Goal: Information Seeking & Learning: Find specific fact

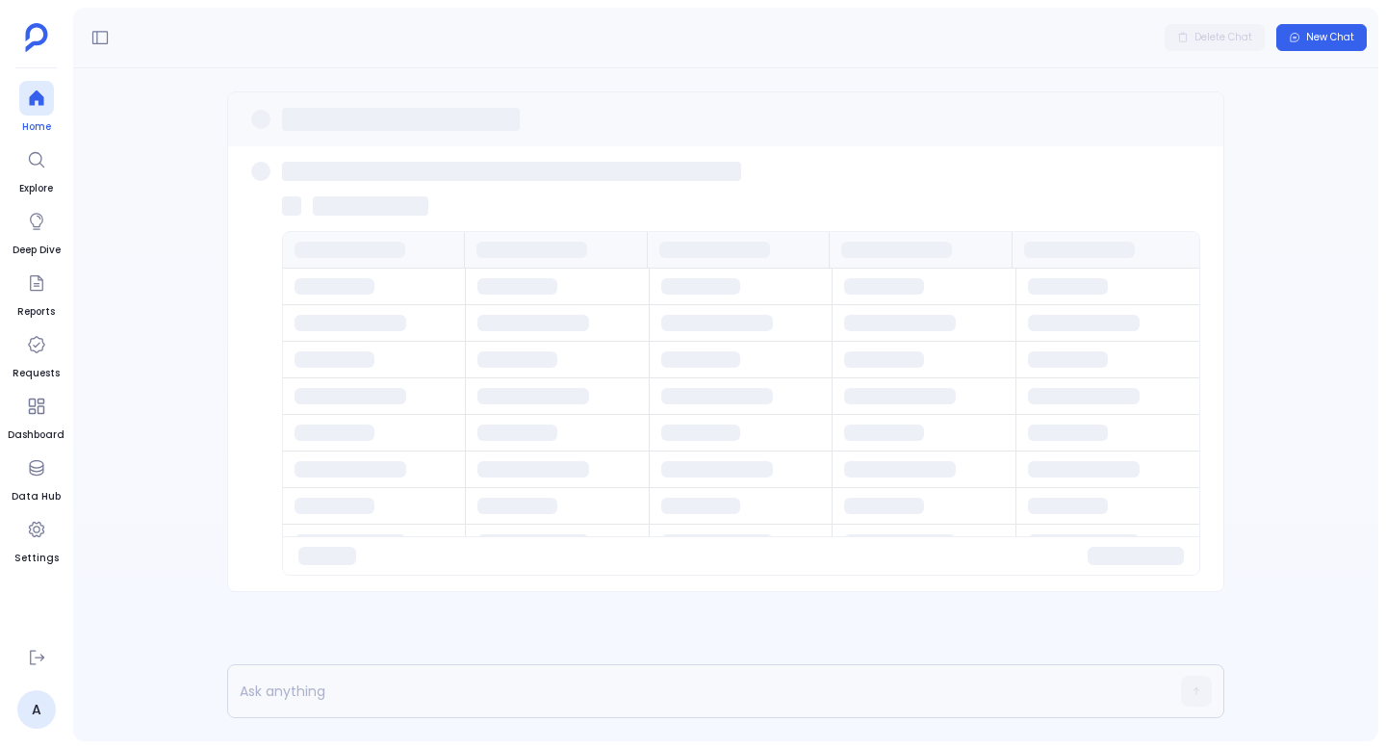
click at [35, 85] on div at bounding box center [36, 98] width 35 height 35
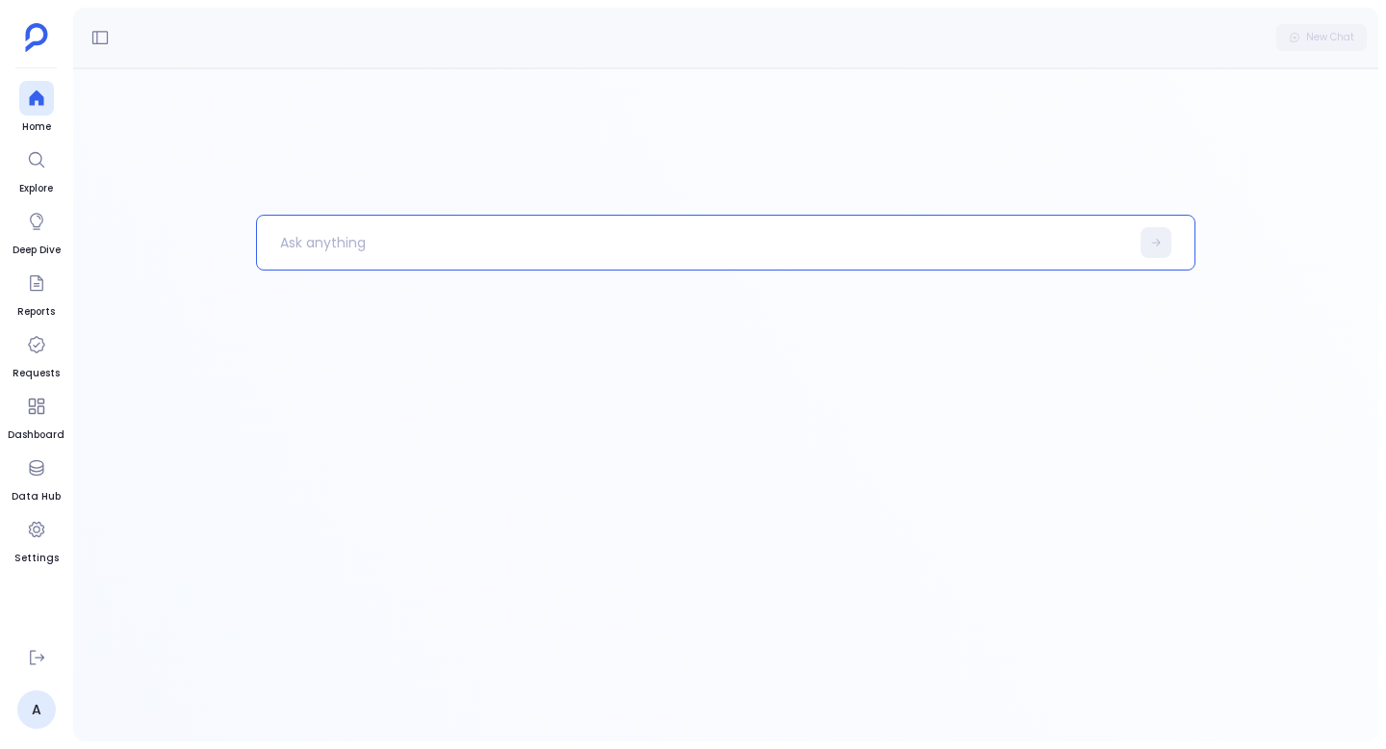
click at [312, 236] on p at bounding box center [693, 242] width 872 height 50
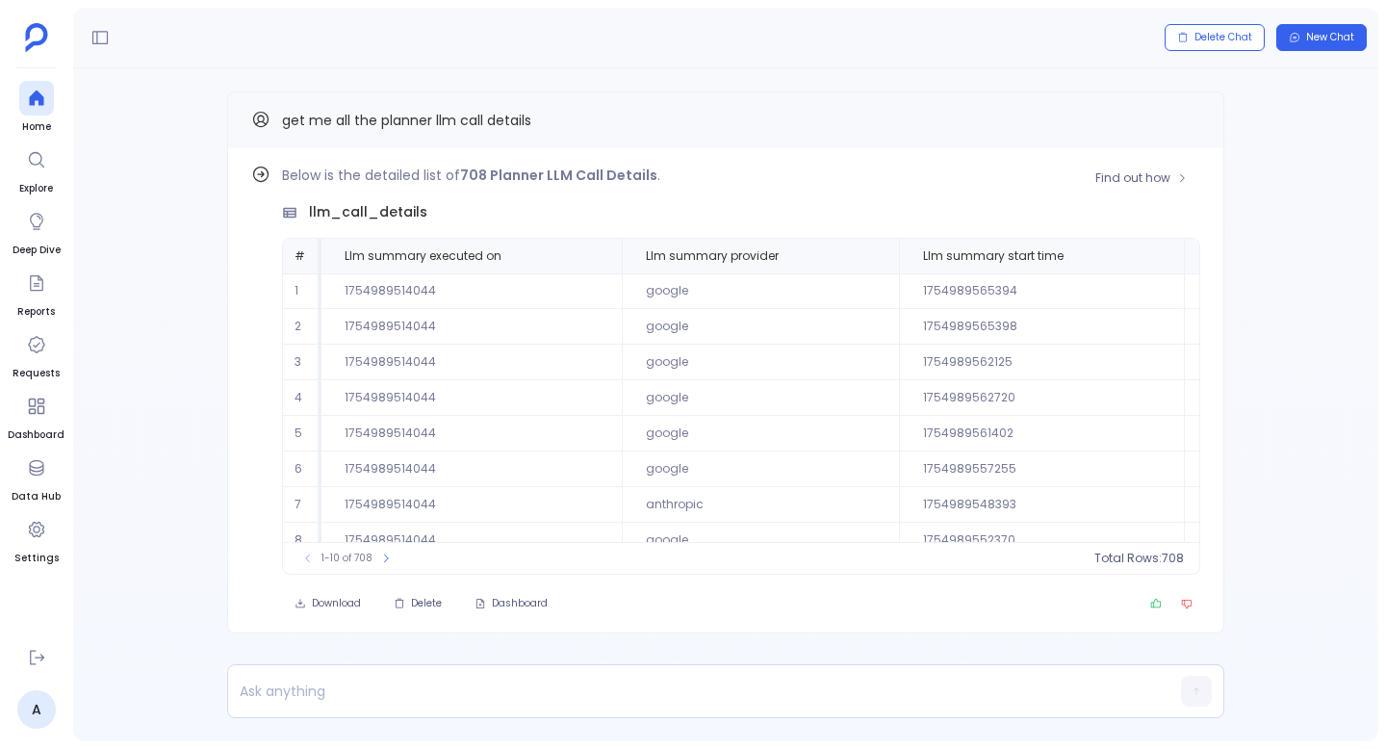
scroll to position [92, 0]
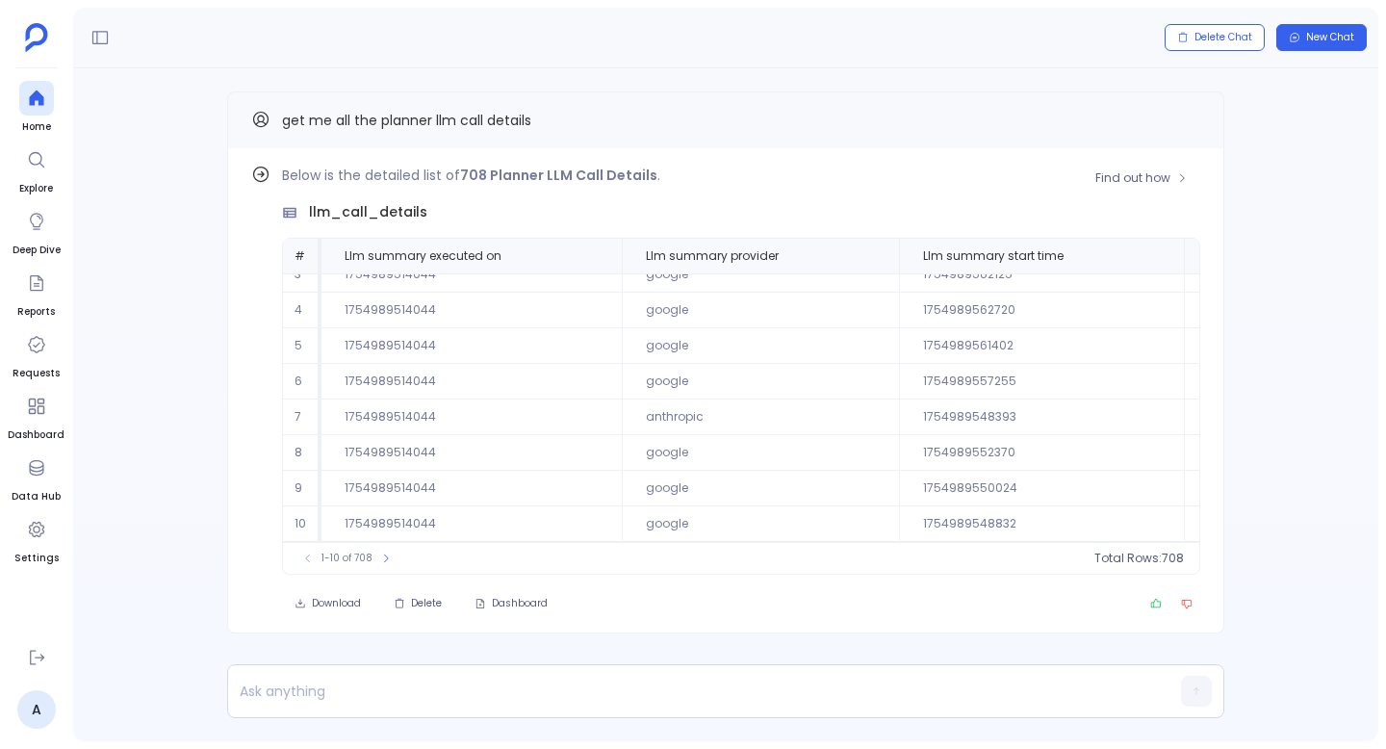
click at [396, 561] on div "1-10 of 708" at bounding box center [347, 557] width 116 height 19
click at [390, 561] on button at bounding box center [385, 557] width 19 height 19
click at [390, 561] on icon at bounding box center [393, 558] width 12 height 12
click at [319, 561] on div "31-40 of 708" at bounding box center [351, 557] width 125 height 19
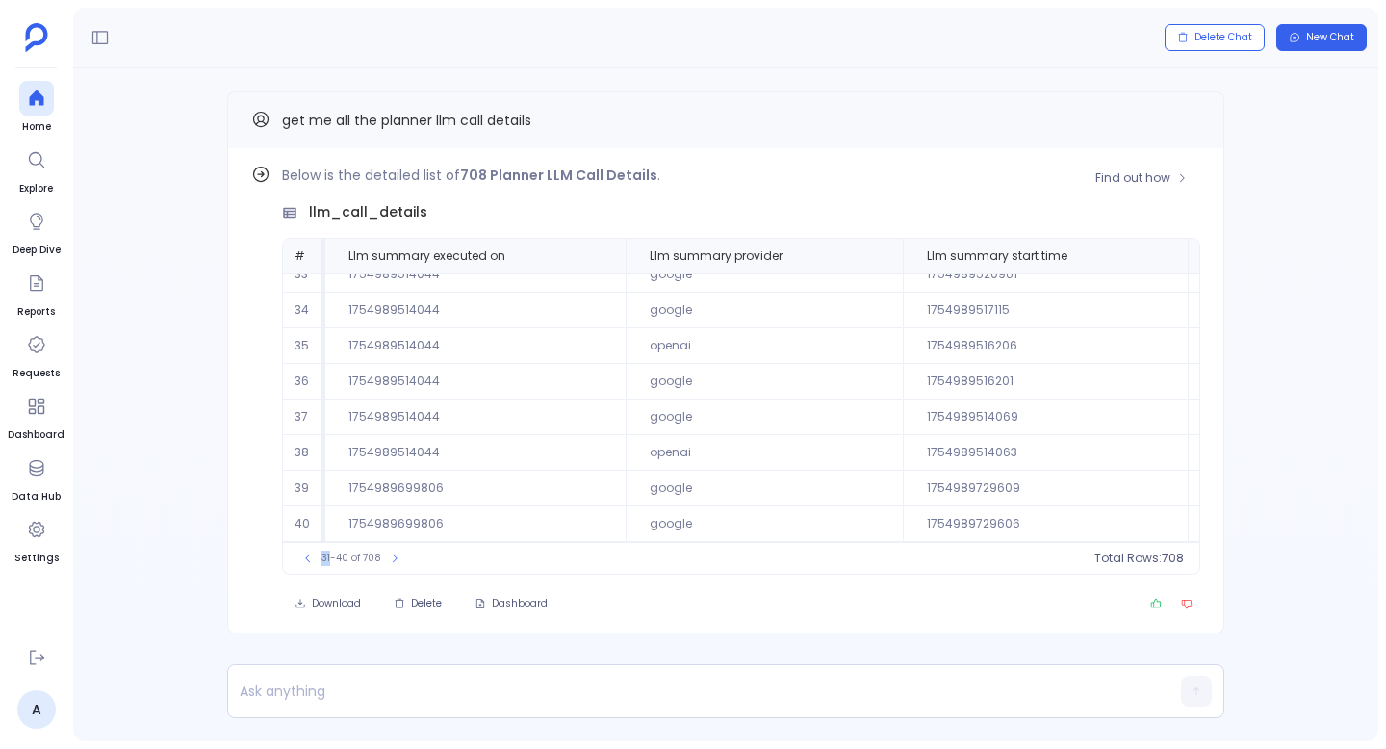
click at [319, 561] on div "31-40 of 708" at bounding box center [351, 557] width 125 height 19
click at [314, 561] on button at bounding box center [307, 557] width 19 height 19
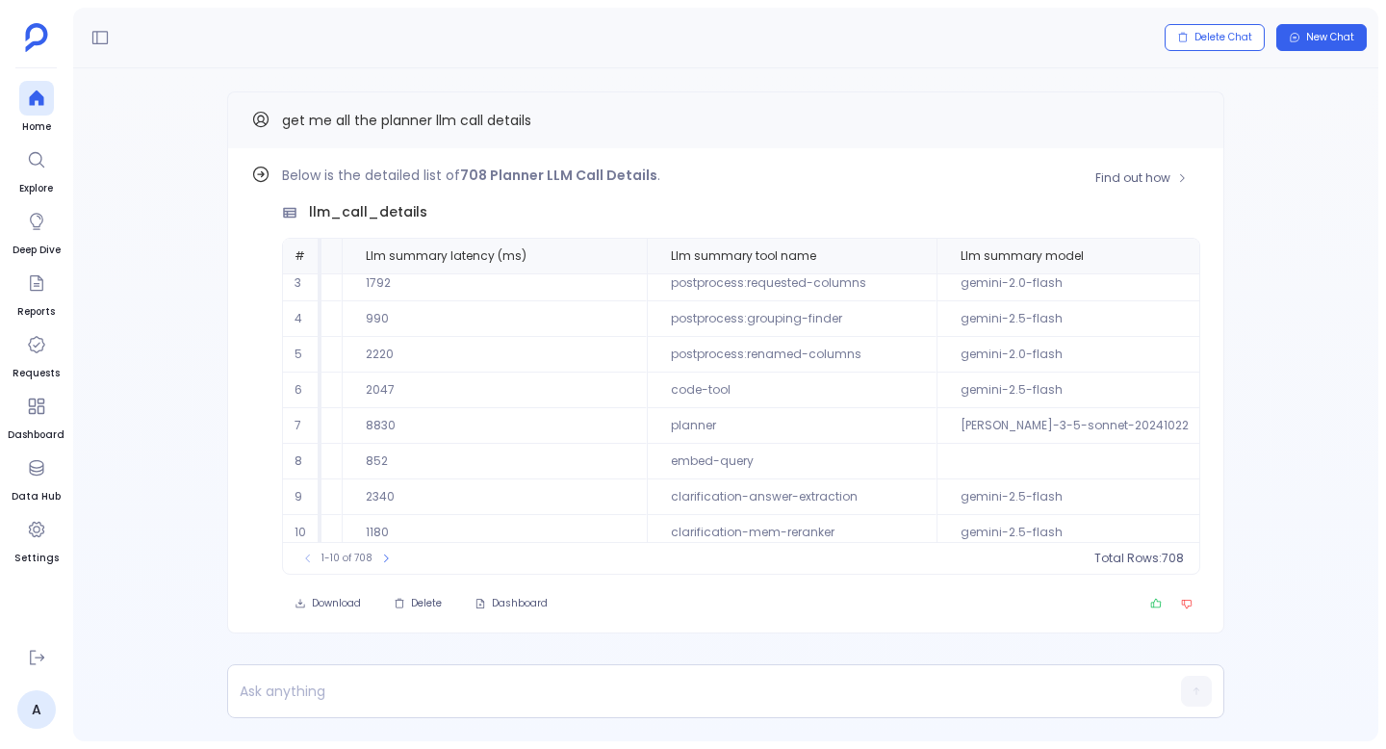
scroll to position [92, 842]
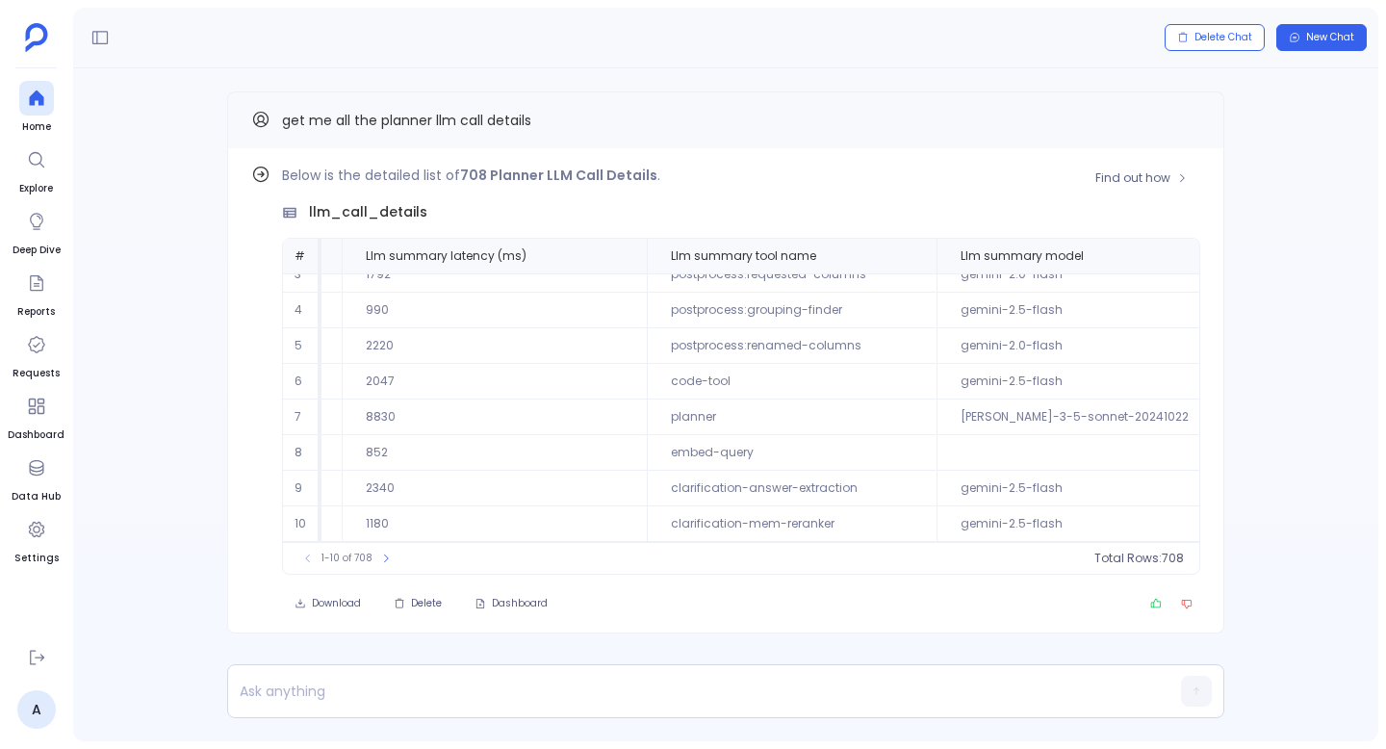
click at [667, 408] on td "planner" at bounding box center [792, 417] width 290 height 36
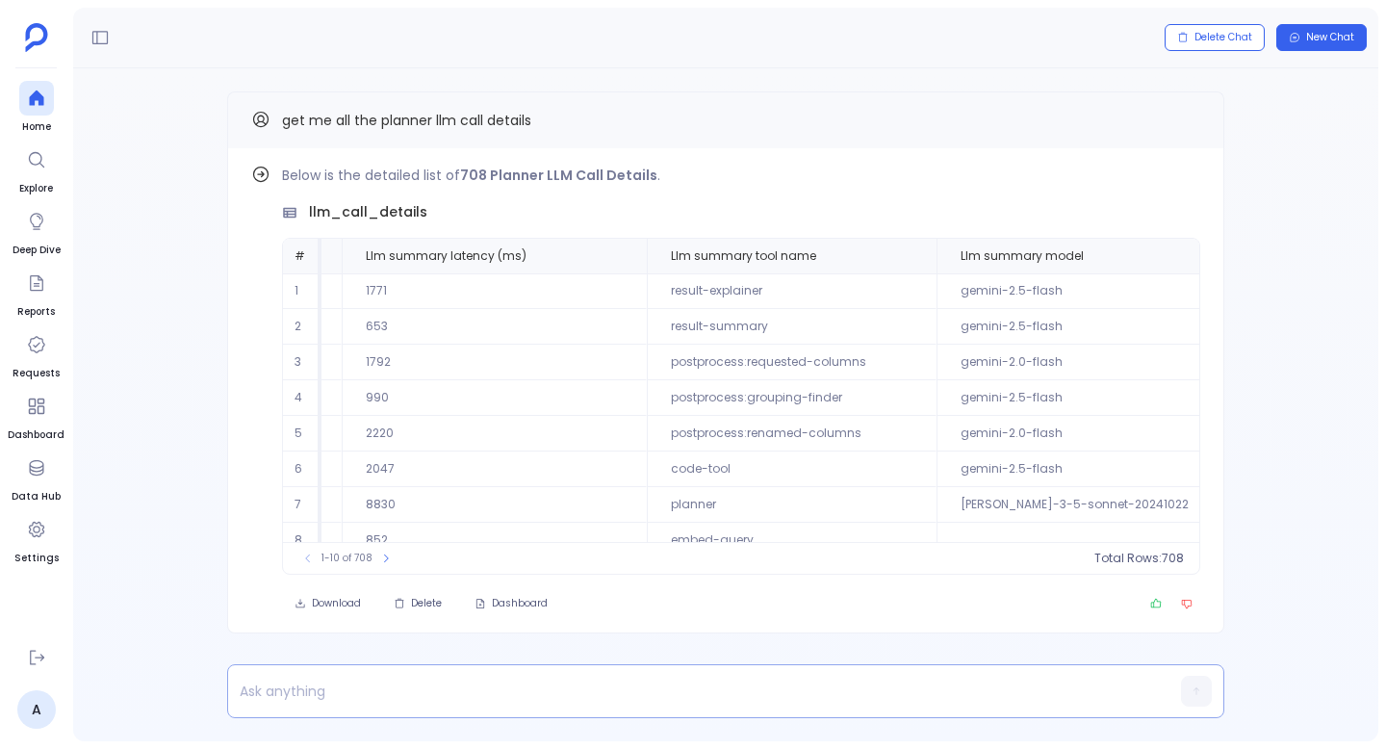
click at [430, 678] on p at bounding box center [688, 690] width 921 height 27
click at [1133, 178] on span "Find out how" at bounding box center [1132, 177] width 75 height 15
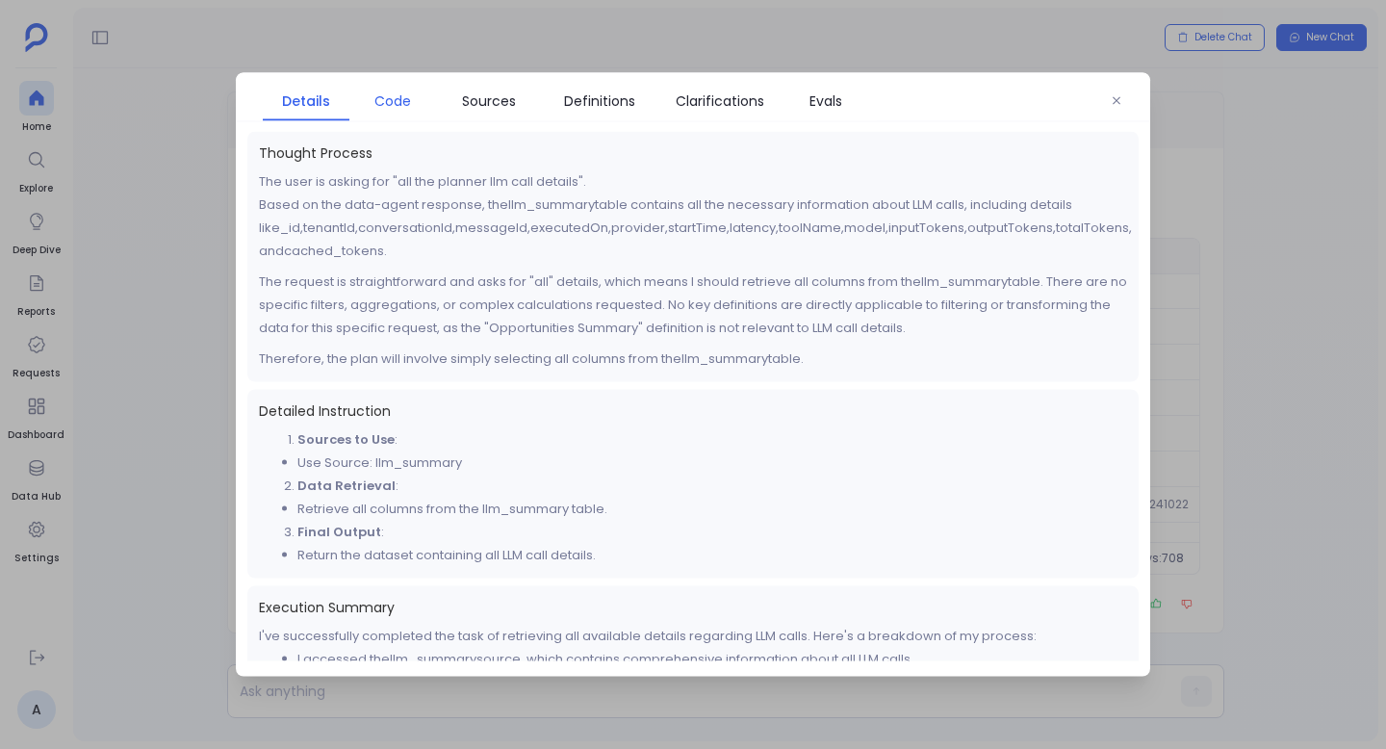
click at [412, 103] on span "Code" at bounding box center [392, 100] width 67 height 21
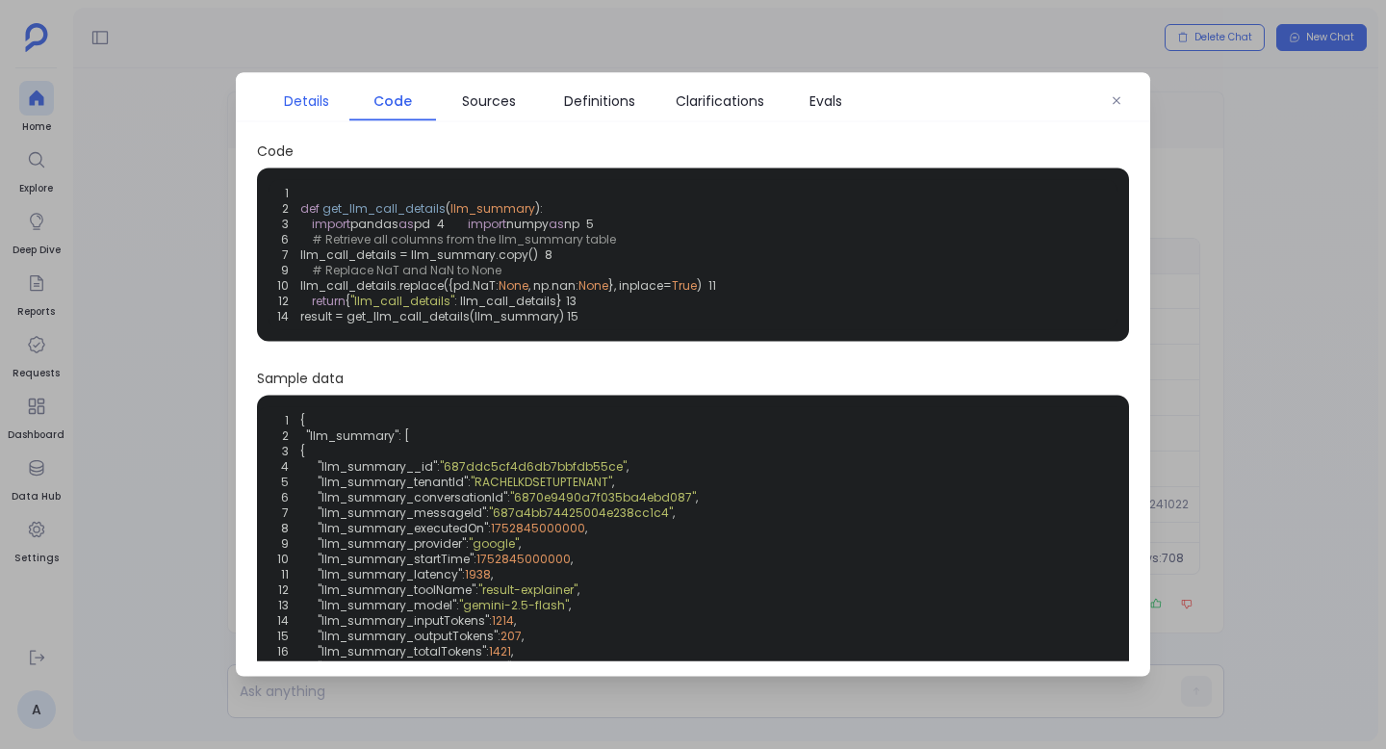
click at [319, 100] on span "Details" at bounding box center [306, 100] width 45 height 21
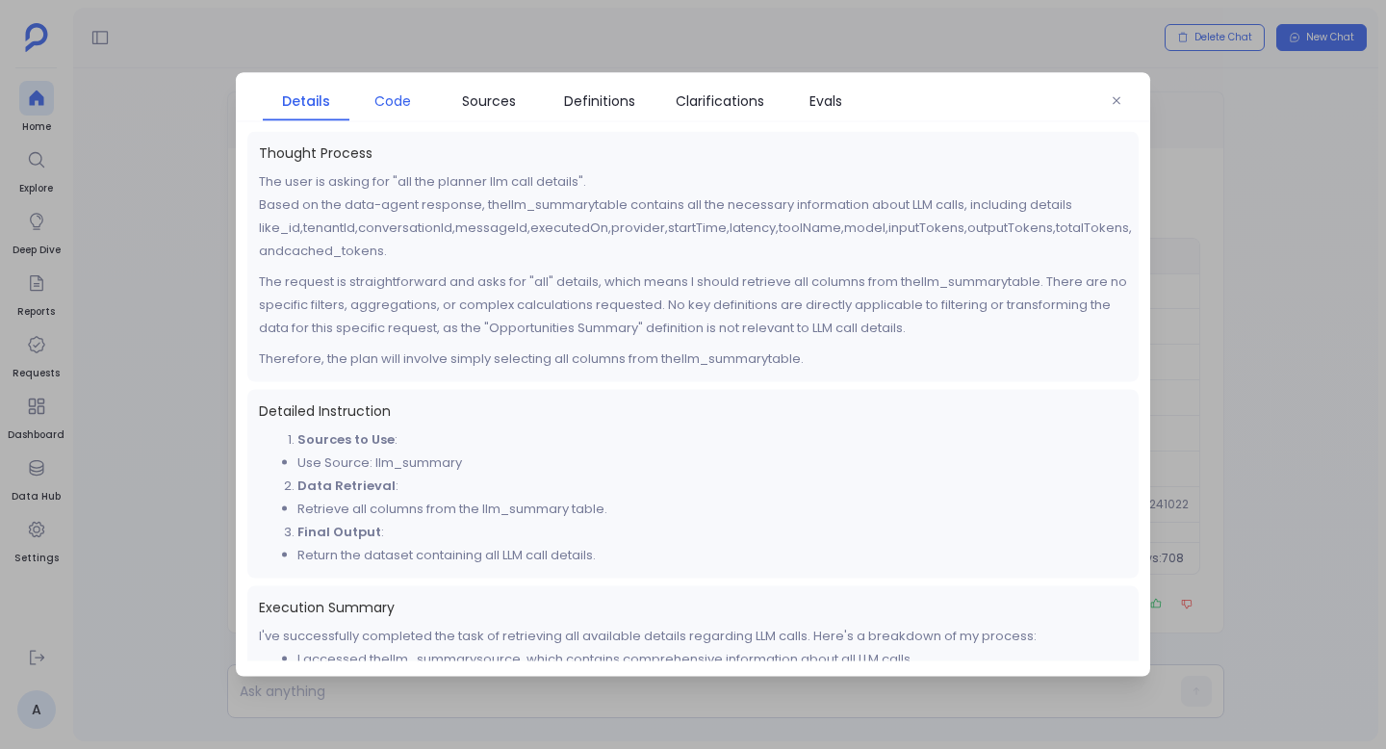
click at [394, 108] on span "Code" at bounding box center [392, 100] width 37 height 21
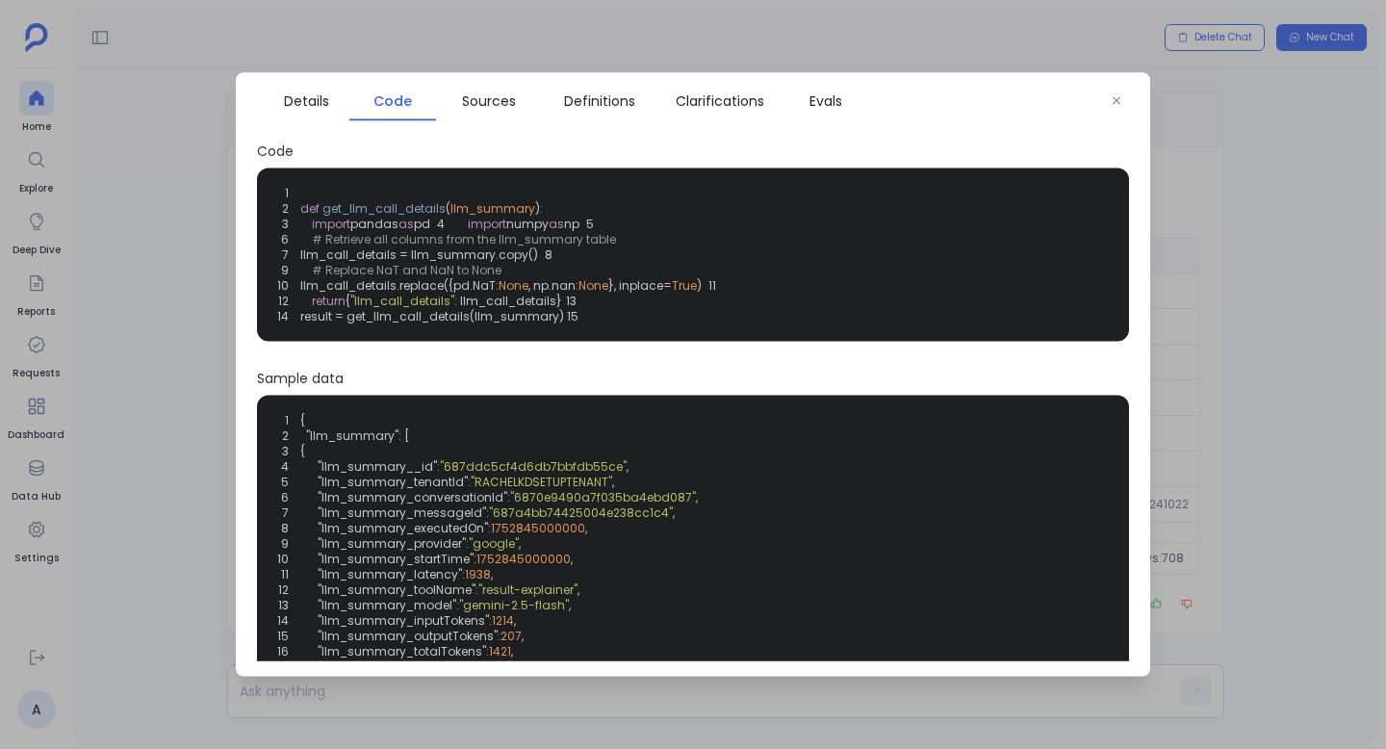
click at [491, 289] on code "1 2 def get_llm_call_details ( llm_summary ): 3 import pandas as pd 4 import nu…" at bounding box center [500, 255] width 453 height 140
click at [486, 293] on span "llm_call_details.replace({pd.NaT:" at bounding box center [399, 285] width 198 height 16
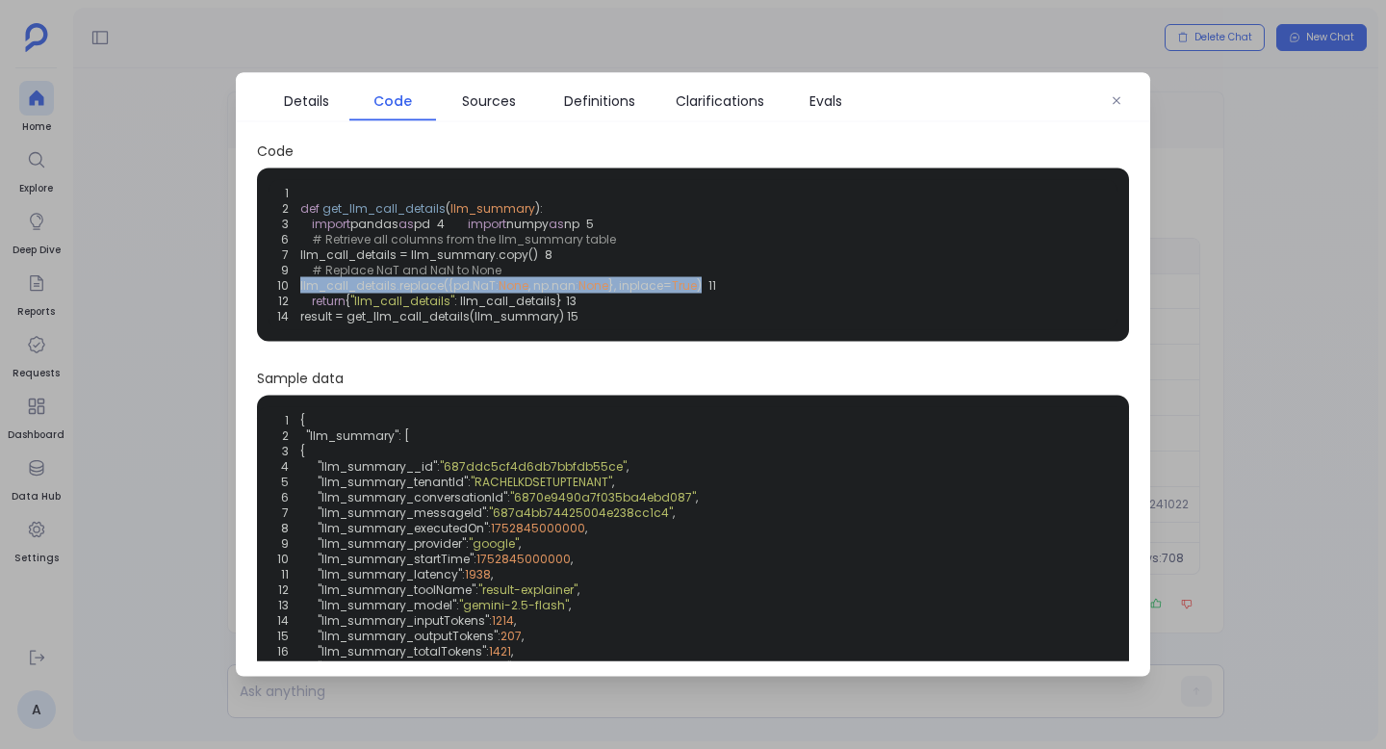
click at [486, 293] on span "llm_call_details.replace({pd.NaT:" at bounding box center [399, 285] width 198 height 16
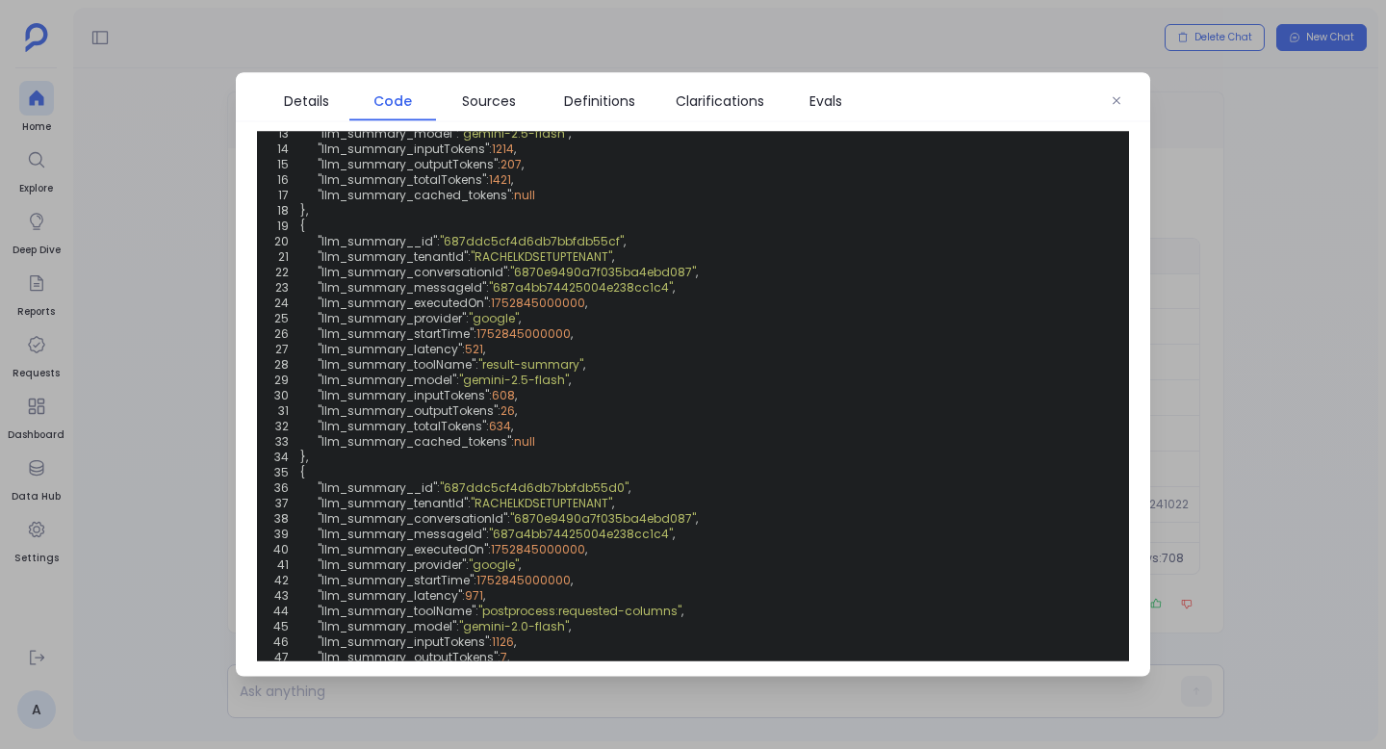
scroll to position [530, 0]
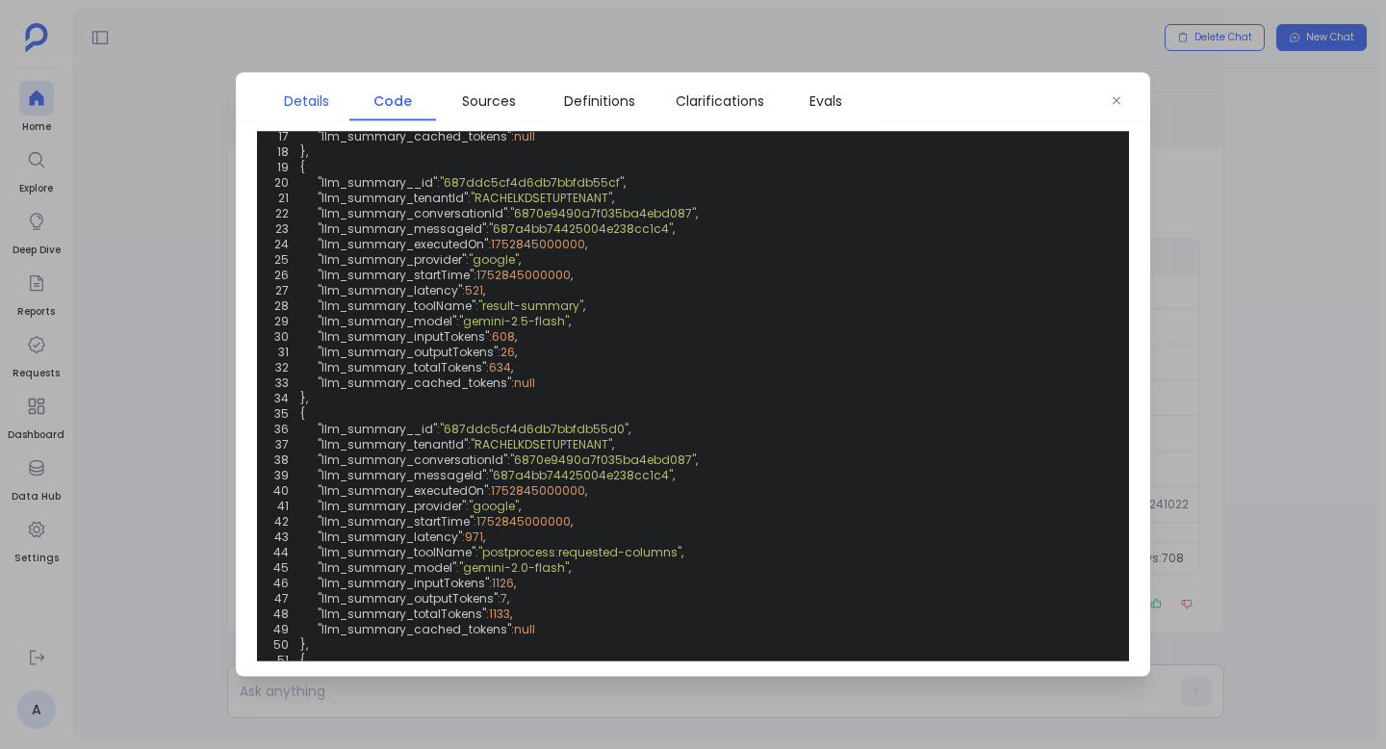
click at [323, 91] on span "Details" at bounding box center [306, 100] width 45 height 21
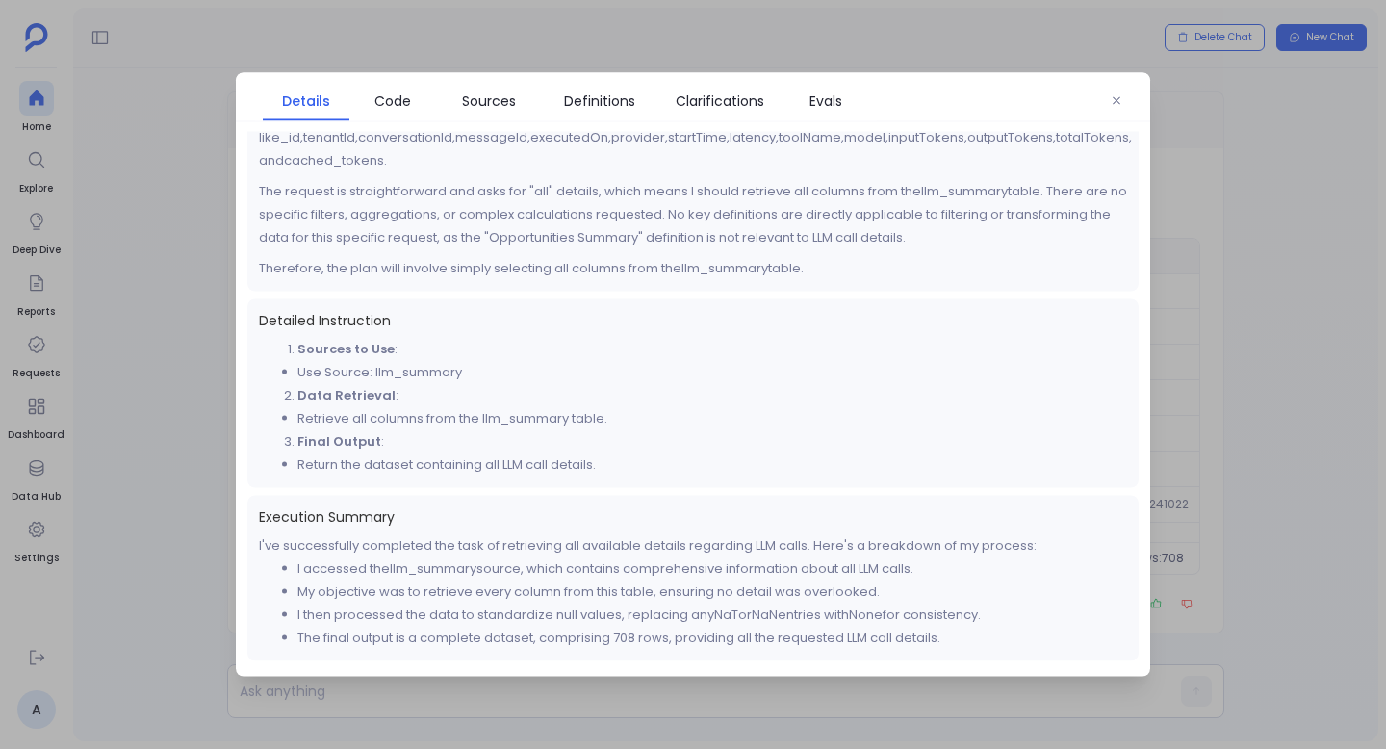
scroll to position [0, 0]
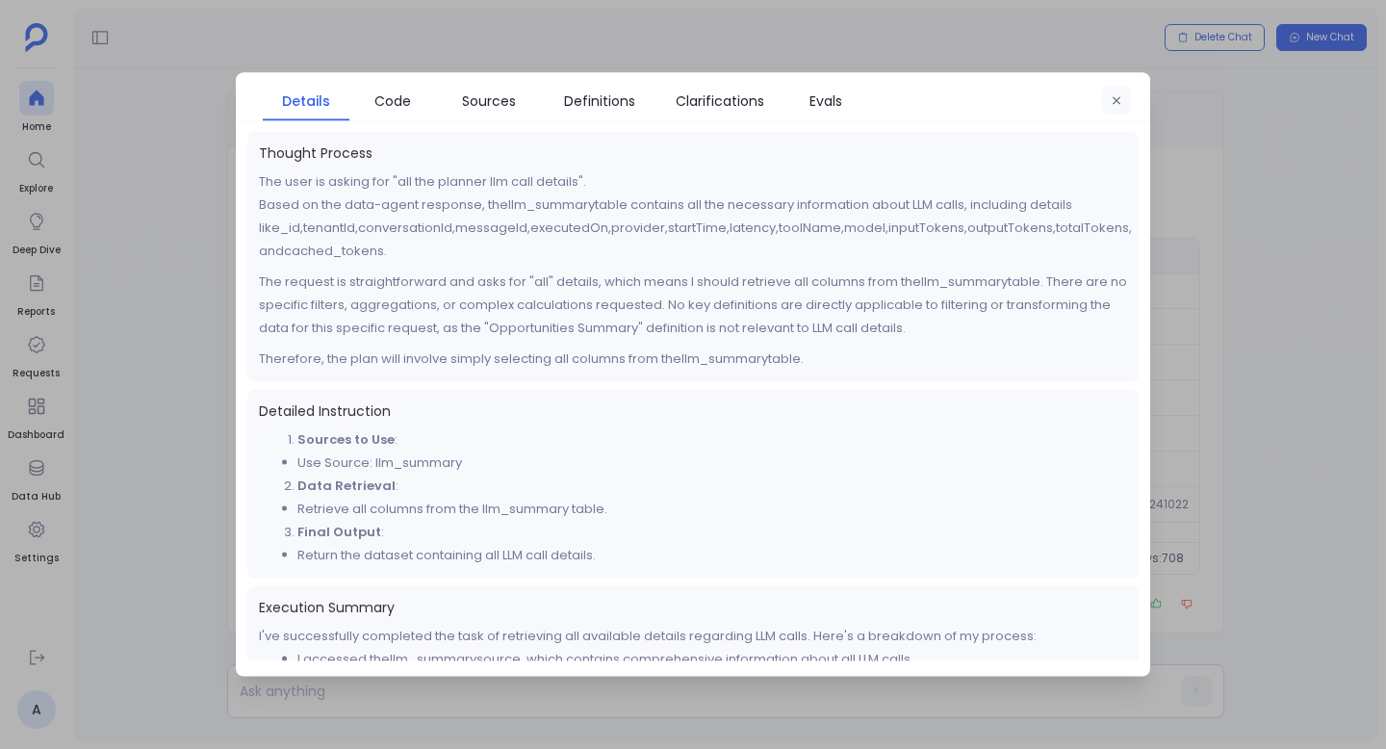
click at [1110, 87] on button "button" at bounding box center [1116, 101] width 29 height 29
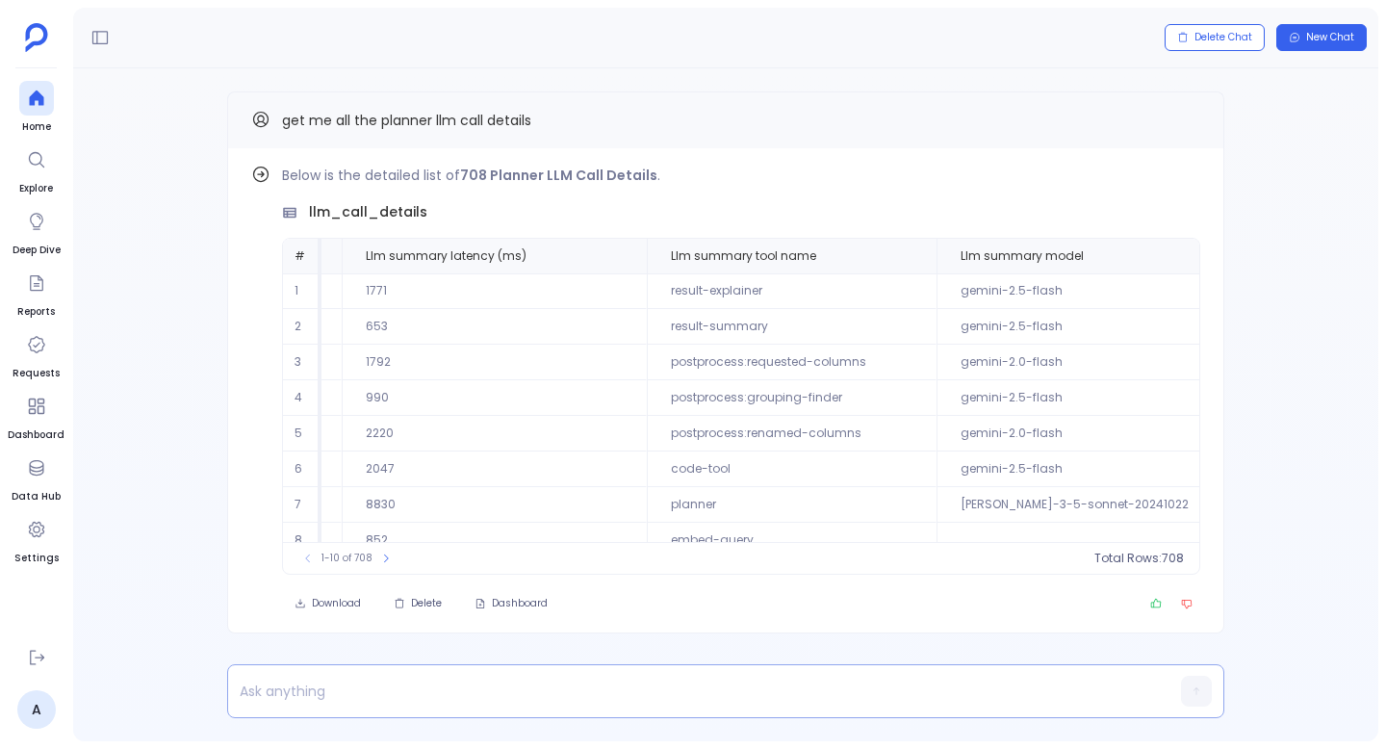
click at [506, 690] on p at bounding box center [688, 690] width 921 height 27
click at [404, 687] on p "here get only tool name is planner" at bounding box center [688, 690] width 921 height 27
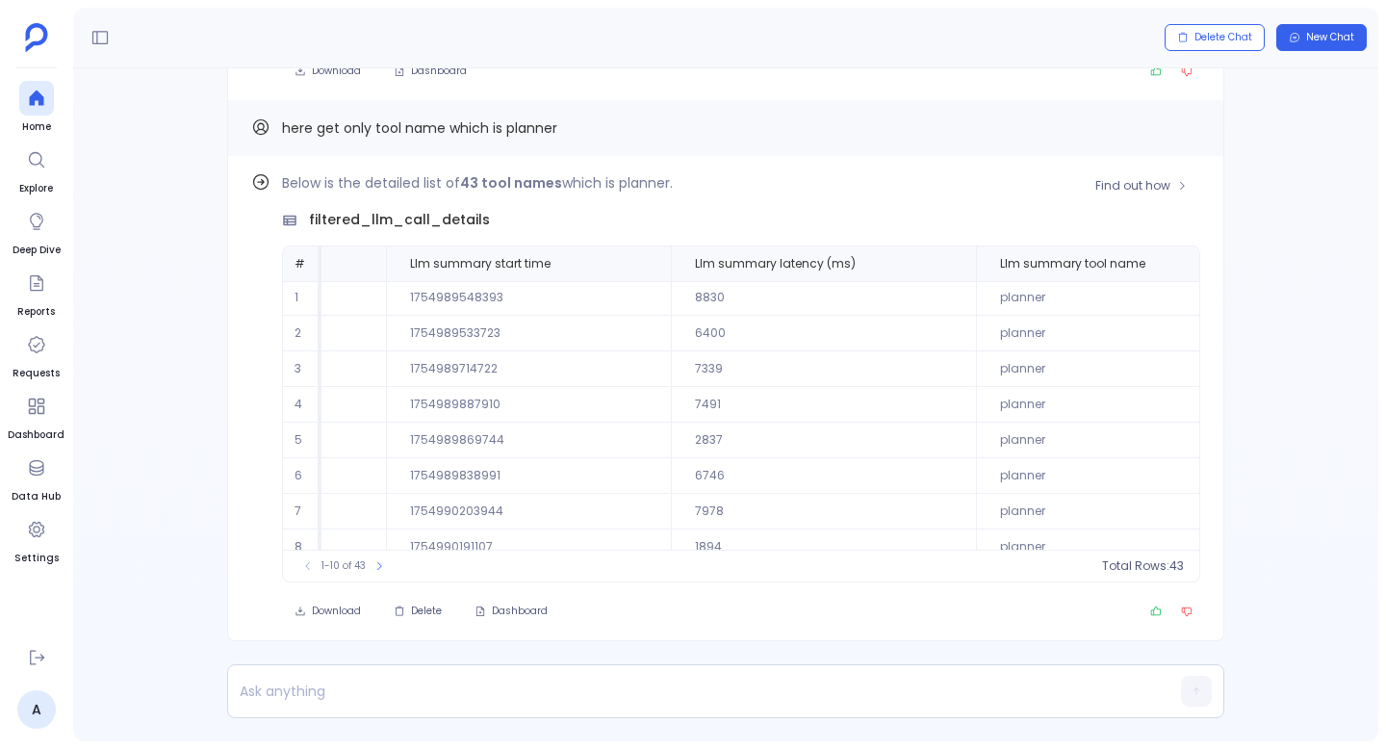
scroll to position [1, 514]
click at [509, 685] on p at bounding box center [688, 690] width 921 height 27
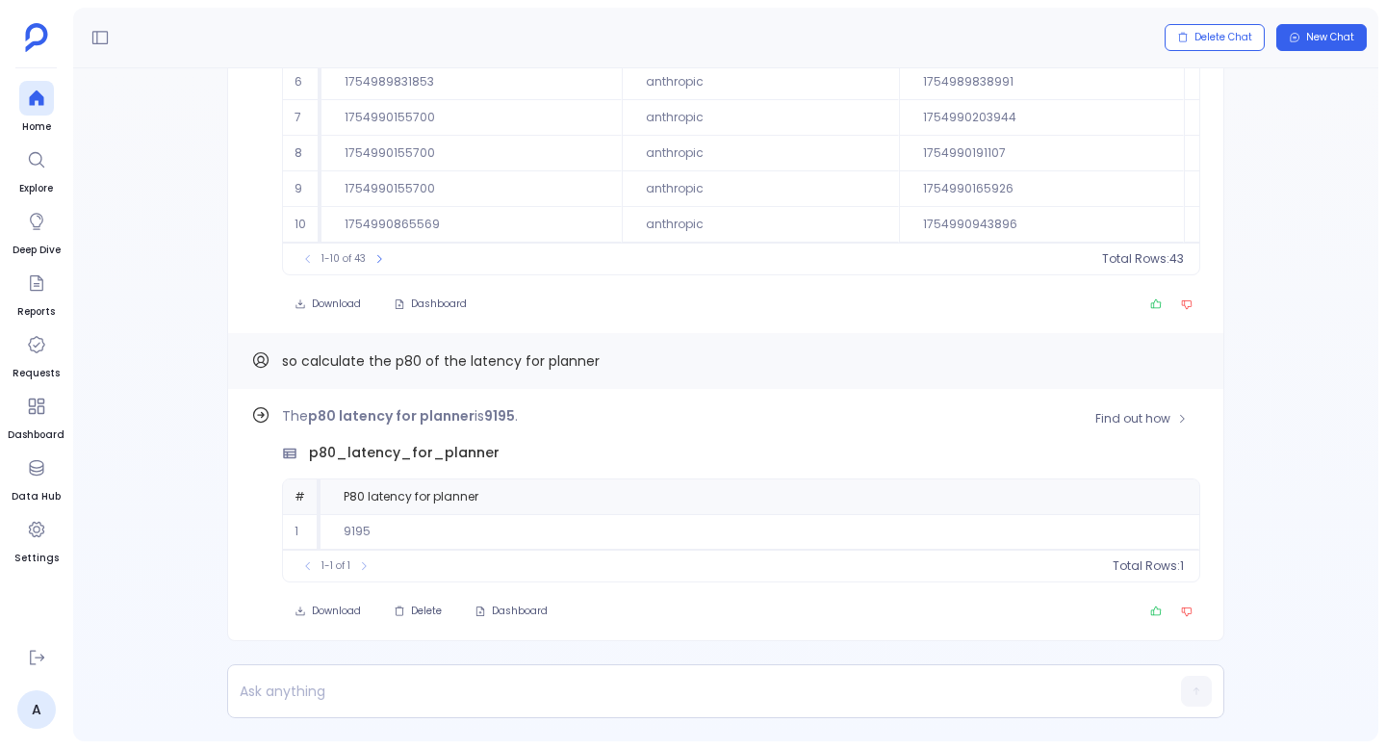
click at [357, 531] on td "9195" at bounding box center [759, 532] width 878 height 36
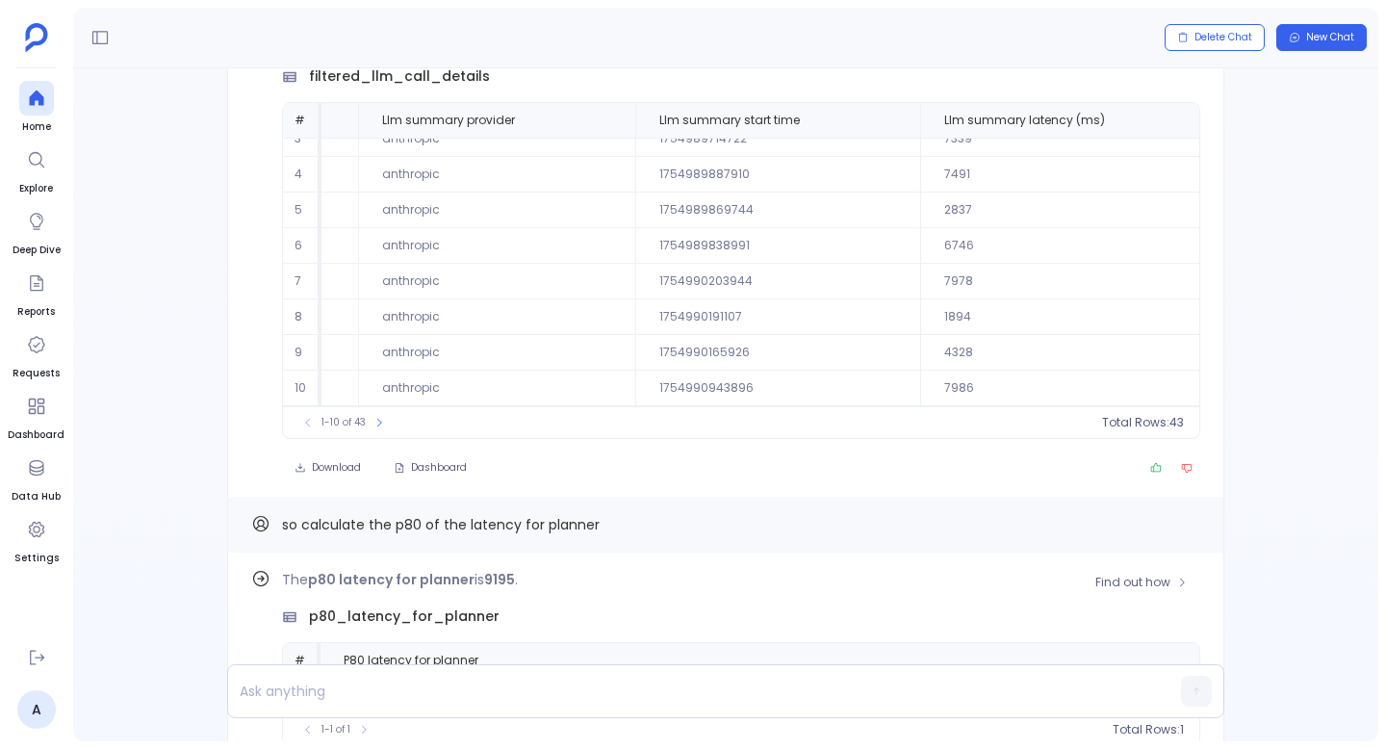
scroll to position [-180, 0]
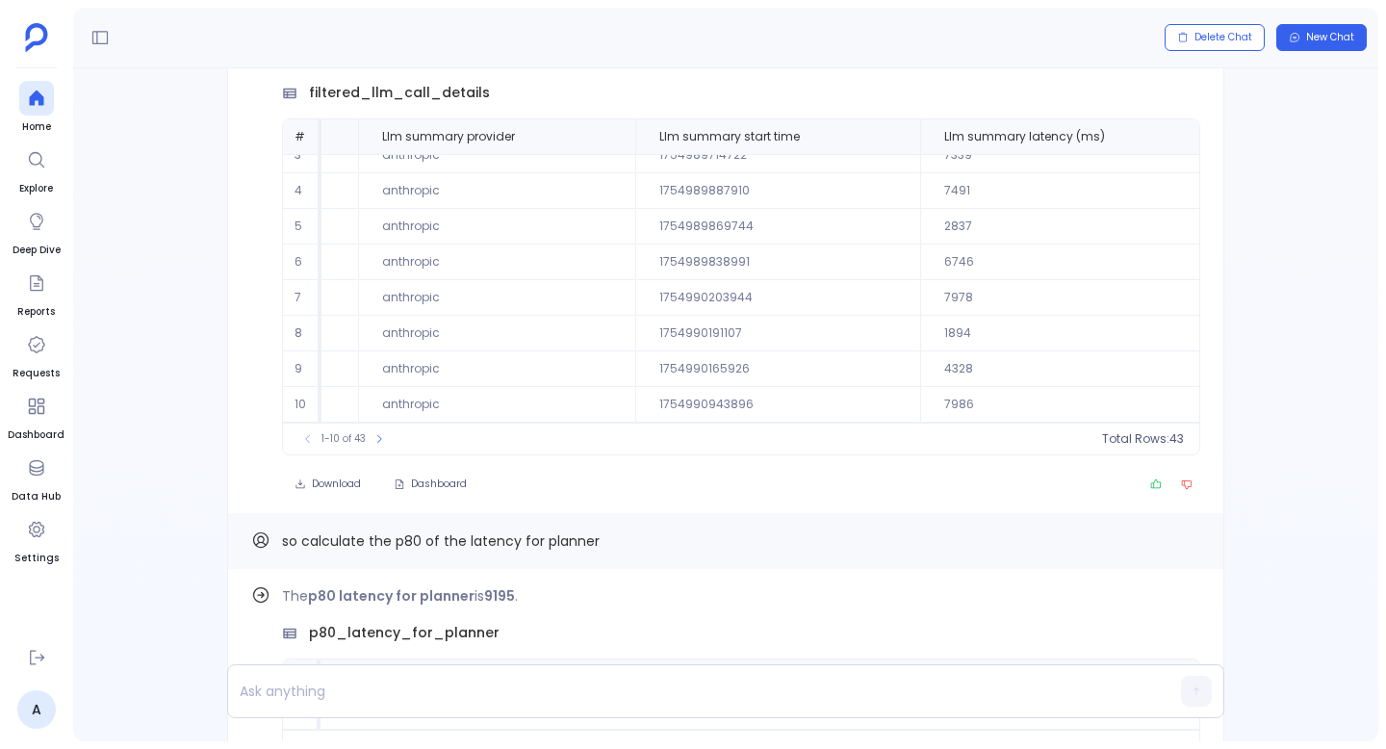
click at [341, 435] on span "1-10 of 43" at bounding box center [343, 438] width 44 height 15
click at [253, 481] on div "Below is the detailed list of 43 tool names which is planner. filtered_llm_call…" at bounding box center [725, 270] width 949 height 453
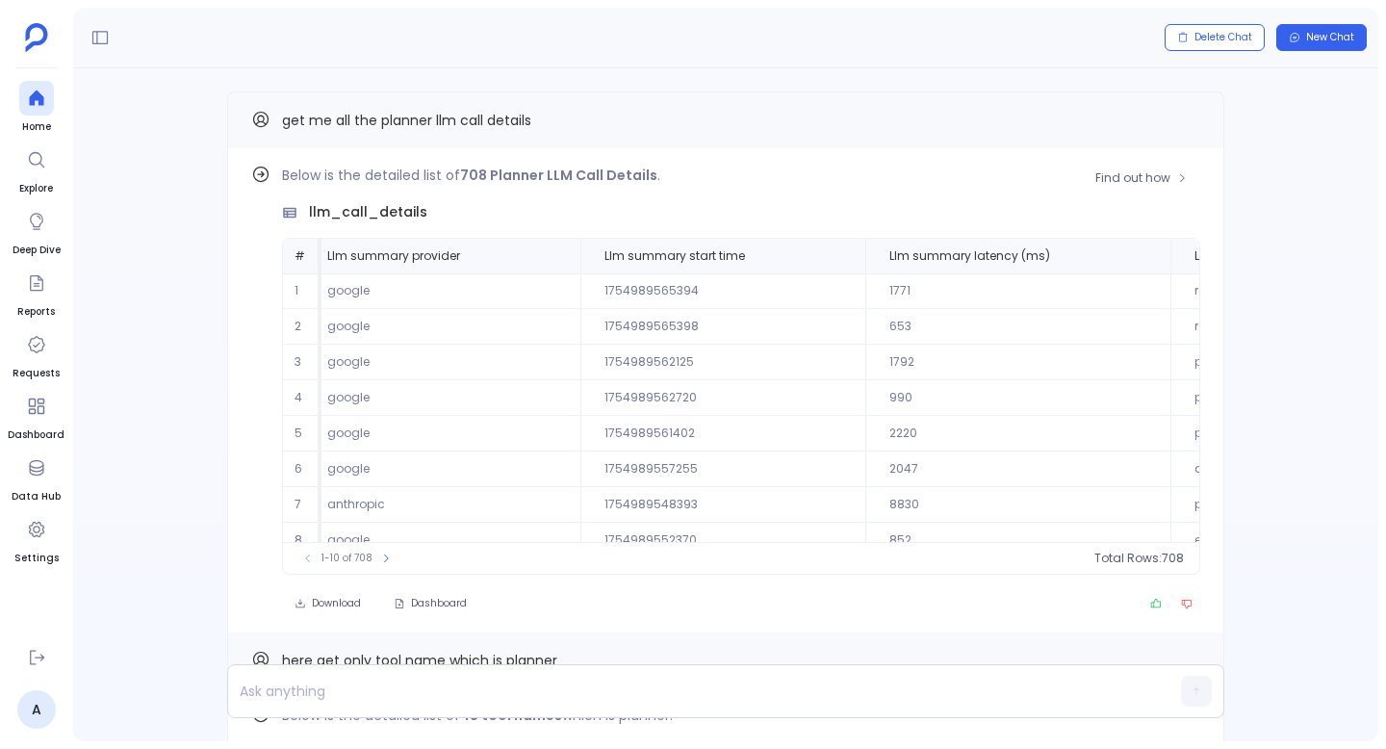
scroll to position [0, 0]
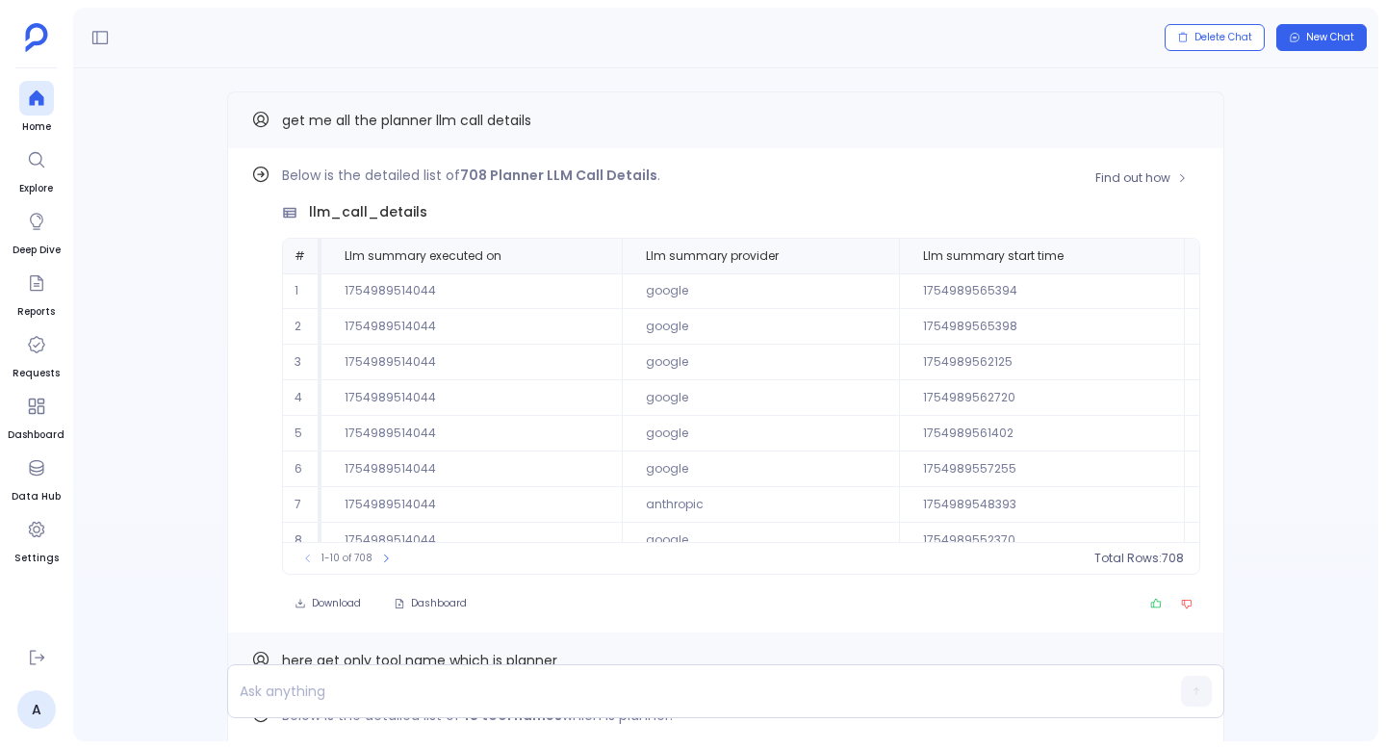
click at [363, 555] on span "1-10 of 708" at bounding box center [346, 557] width 51 height 15
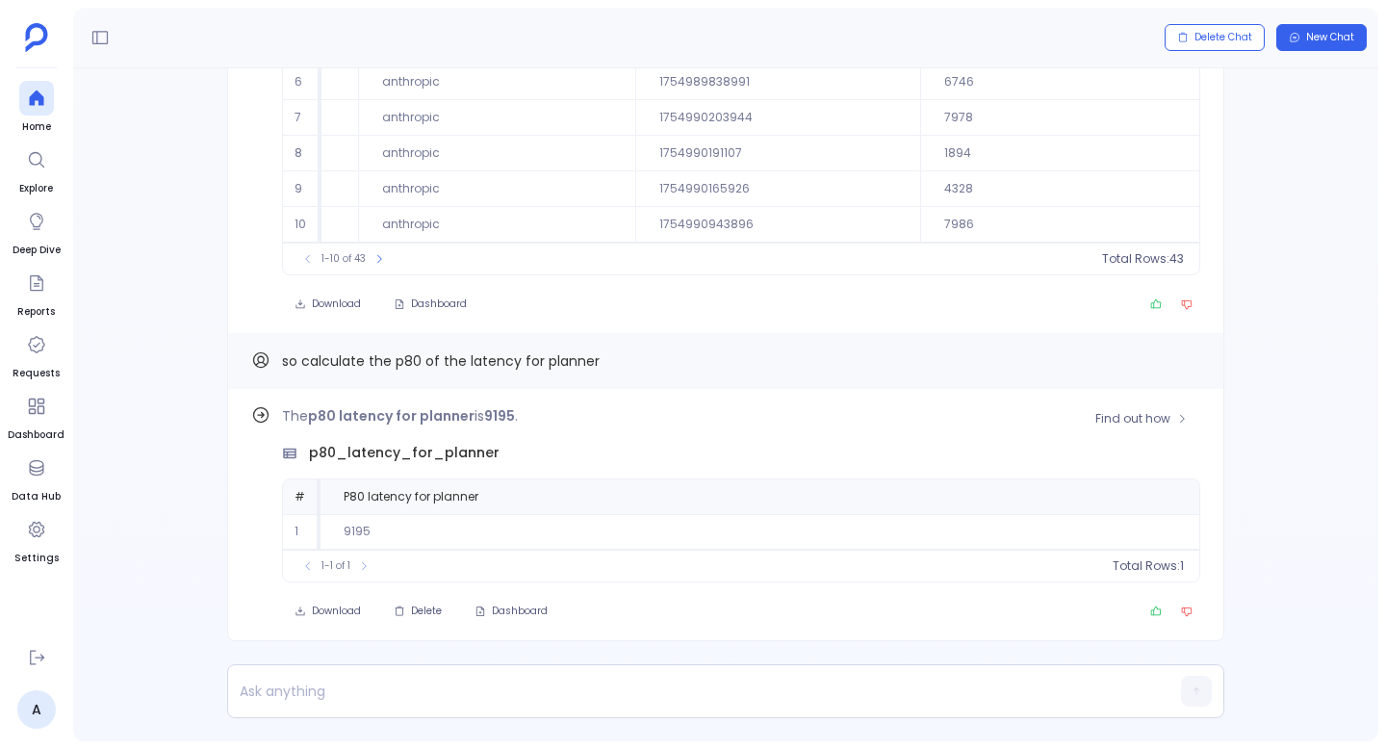
click at [495, 409] on strong "9195" at bounding box center [499, 415] width 31 height 19
click at [1138, 413] on span "Find out how" at bounding box center [1132, 418] width 75 height 15
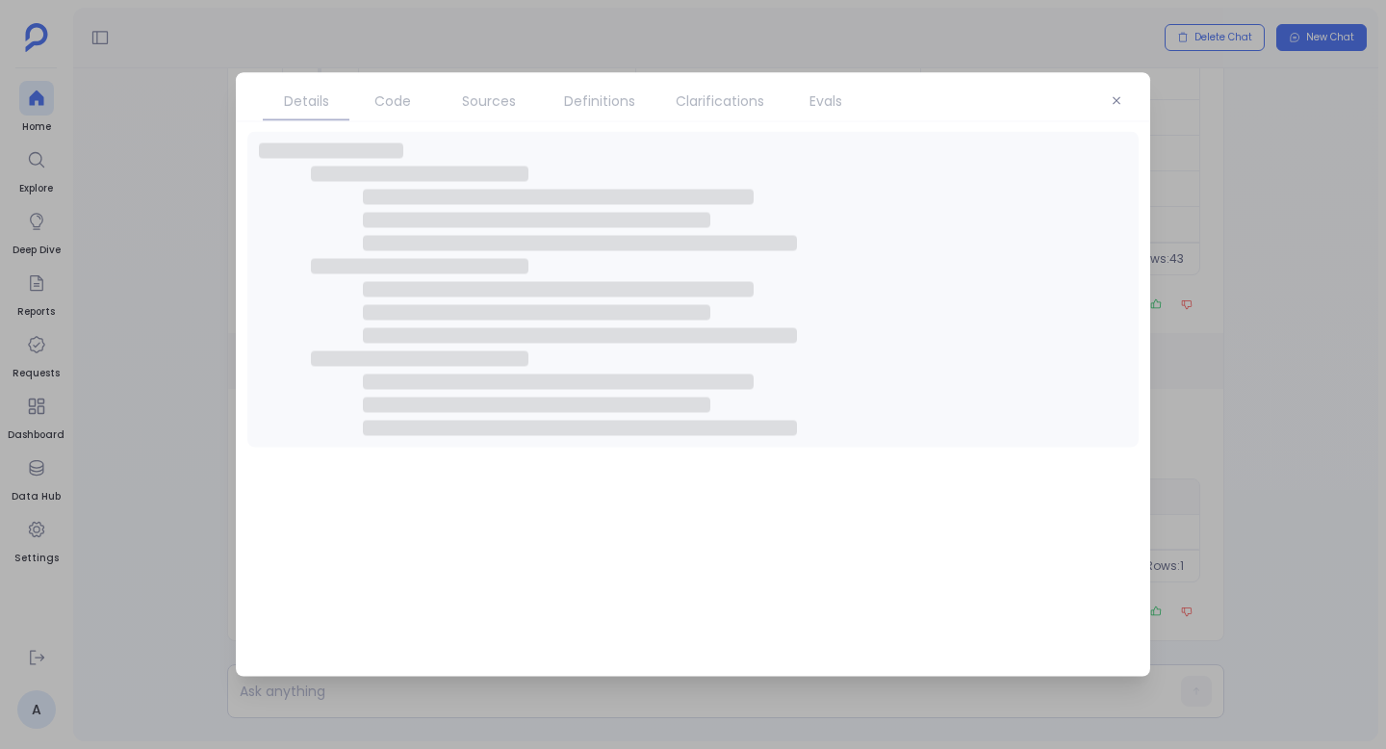
click at [401, 98] on span "Code" at bounding box center [392, 100] width 37 height 21
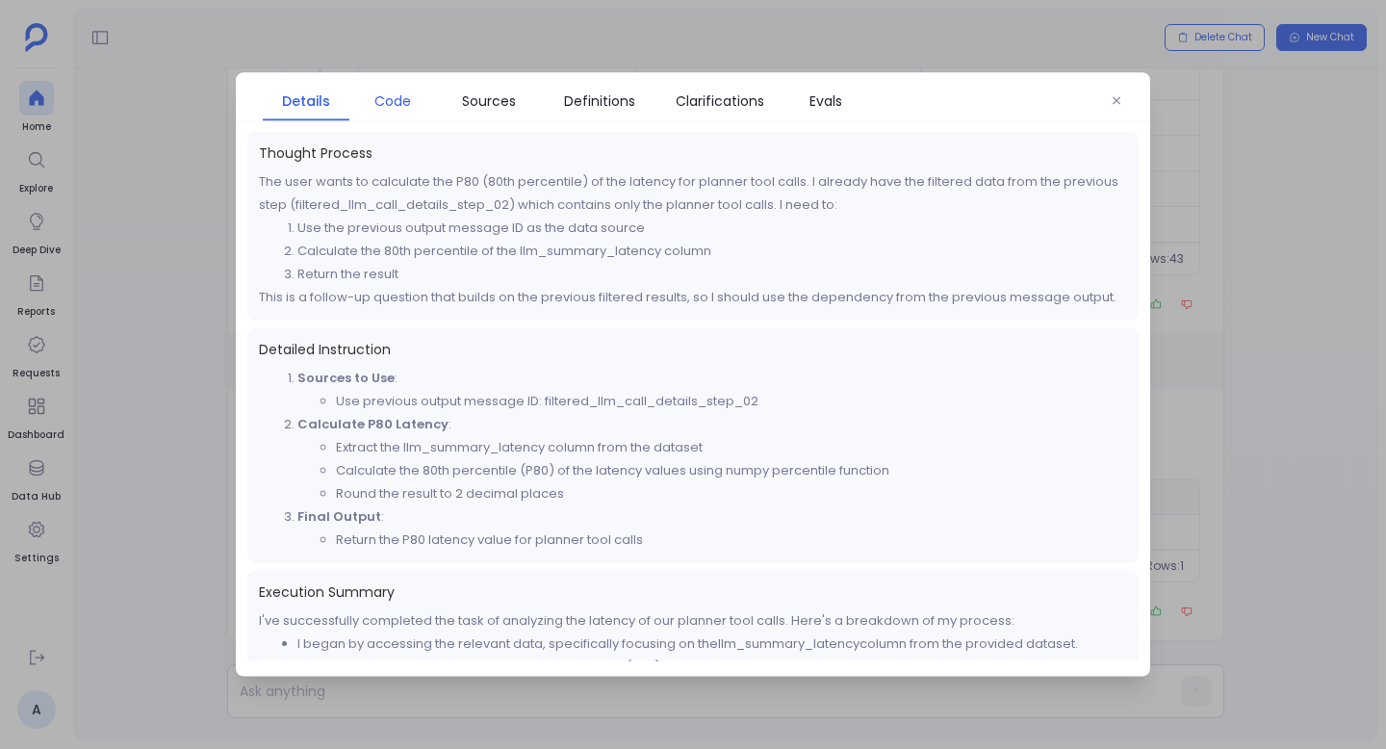
click at [389, 103] on span "Code" at bounding box center [392, 100] width 37 height 21
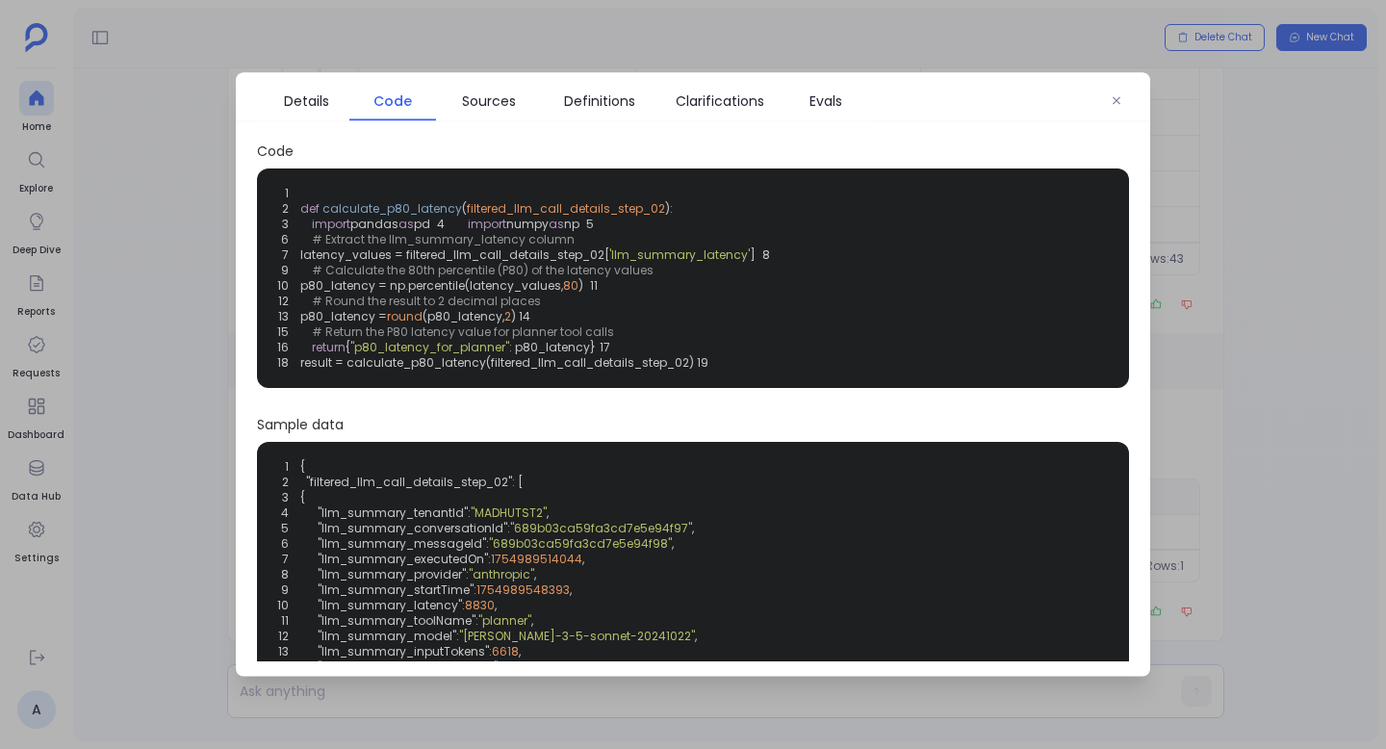
click at [454, 346] on div "1 2 def calculate_p80_latency ( filtered_llm_call_details_step_02 ): 3 import p…" at bounding box center [692, 278] width 849 height 196
click at [452, 324] on span "(p80_latency," at bounding box center [463, 316] width 82 height 16
